Goal: Task Accomplishment & Management: Complete application form

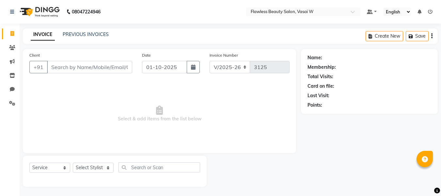
select select "8090"
select select "service"
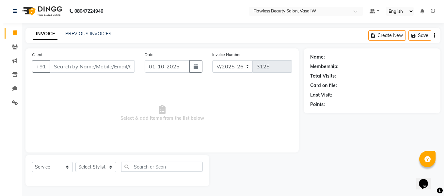
scroll to position [1, 0]
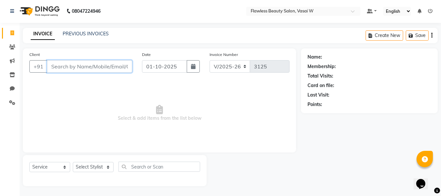
click at [89, 62] on input "Client" at bounding box center [89, 66] width 85 height 12
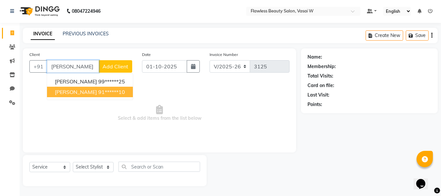
click at [98, 89] on ngb-highlight "91******10" at bounding box center [111, 92] width 27 height 7
type input "91******10"
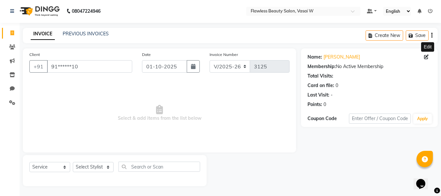
click at [429, 56] on span at bounding box center [427, 57] width 7 height 7
click at [425, 57] on icon at bounding box center [426, 57] width 5 height 5
select select "[DEMOGRAPHIC_DATA]"
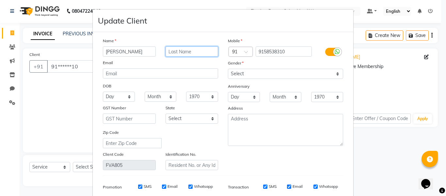
click at [204, 50] on input "text" at bounding box center [192, 51] width 53 height 10
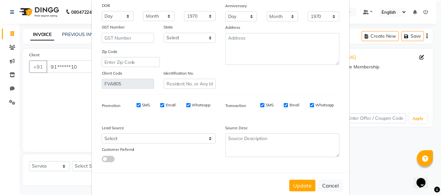
scroll to position [94, 0]
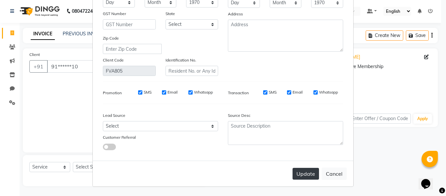
type input "[PERSON_NAME]"
click at [305, 174] on button "Update" at bounding box center [306, 174] width 26 height 12
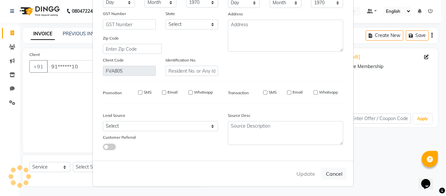
select select
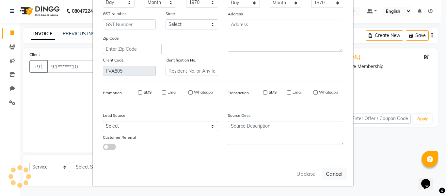
select select
checkbox input "false"
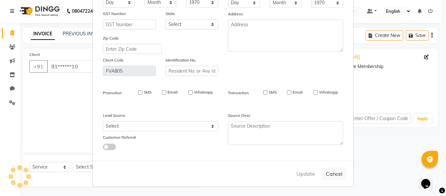
checkbox input "false"
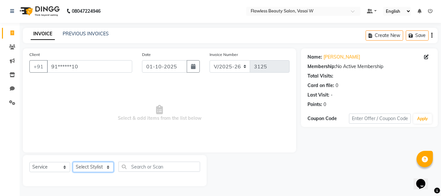
click at [91, 167] on select "Select Stylist [PERSON_NAME] [PERSON_NAME] [PERSON_NAME] maam Nisha Pari [PERSO…" at bounding box center [93, 167] width 41 height 10
select select "76408"
click at [73, 162] on select "Select Stylist [PERSON_NAME] [PERSON_NAME] [PERSON_NAME] maam Nisha Pari [PERSO…" at bounding box center [93, 167] width 41 height 10
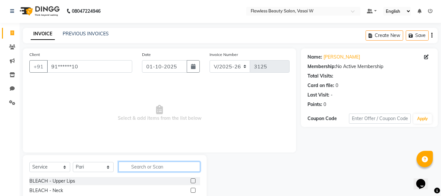
click at [134, 167] on input "text" at bounding box center [160, 166] width 82 height 10
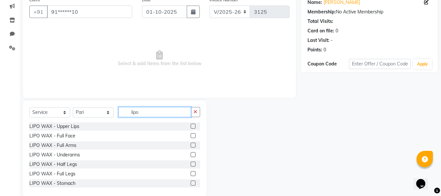
scroll to position [62, 0]
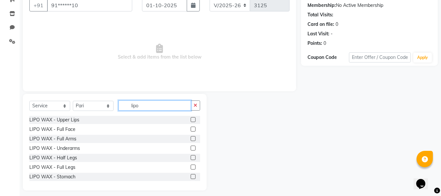
type input "lipo"
click at [191, 158] on label at bounding box center [193, 157] width 5 height 5
click at [191, 158] on input "checkbox" at bounding box center [193, 157] width 4 height 4
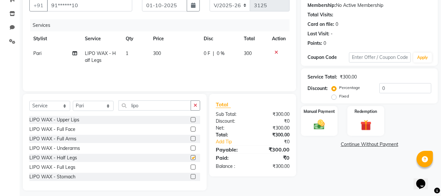
checkbox input "false"
click at [194, 103] on icon "button" at bounding box center [196, 105] width 4 height 5
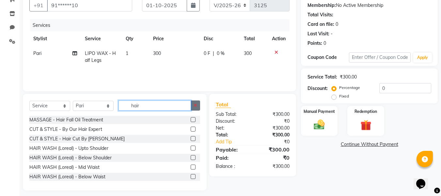
type input "hair"
click at [195, 106] on icon "button" at bounding box center [196, 105] width 4 height 5
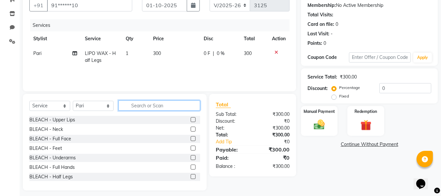
type input "j"
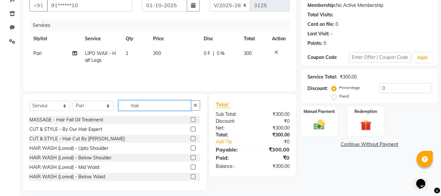
type input "hair"
click at [191, 129] on label at bounding box center [193, 128] width 5 height 5
click at [191, 129] on input "checkbox" at bounding box center [193, 129] width 4 height 4
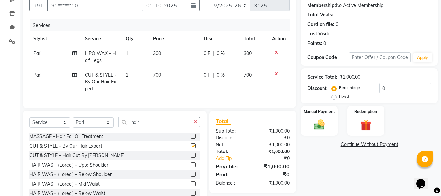
checkbox input "false"
click at [160, 77] on span "700" at bounding box center [157, 75] width 8 height 6
select select "76408"
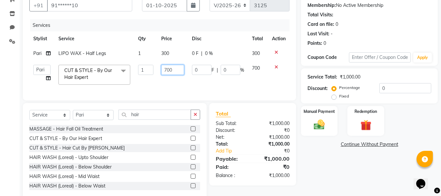
click at [173, 68] on input "700" at bounding box center [172, 70] width 23 height 10
type input "7"
type input "650"
click at [256, 133] on div "Total Sub Total: ₹1,000.00 Discount: ₹0 Net: ₹1,000.00 Total: ₹1,000.00 Add Tip…" at bounding box center [253, 143] width 74 height 69
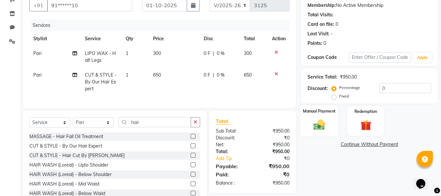
click at [324, 117] on div "Manual Payment" at bounding box center [319, 120] width 38 height 31
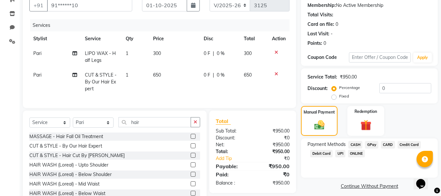
click at [367, 144] on span "GPay" at bounding box center [371, 145] width 13 height 8
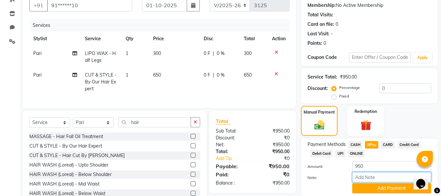
click at [370, 174] on input "Note:" at bounding box center [391, 177] width 79 height 10
type input "Gpay"
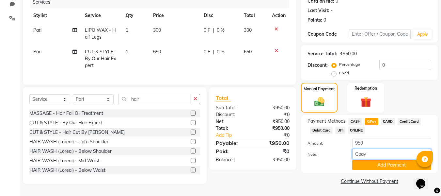
scroll to position [88, 0]
click at [364, 161] on button "Add Payment" at bounding box center [391, 165] width 79 height 10
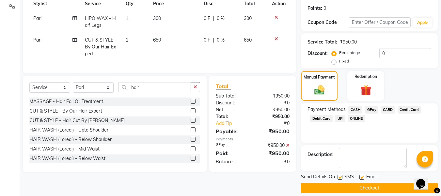
scroll to position [104, 0]
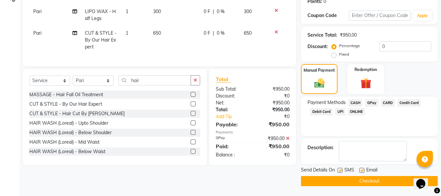
click at [362, 169] on label at bounding box center [362, 170] width 5 height 5
click at [362, 169] on input "checkbox" at bounding box center [362, 170] width 4 height 4
checkbox input "false"
click at [341, 171] on label at bounding box center [340, 170] width 5 height 5
click at [341, 171] on input "checkbox" at bounding box center [340, 170] width 4 height 4
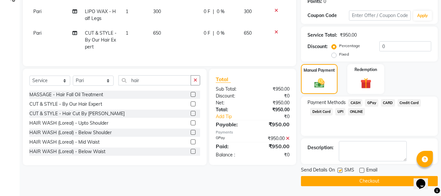
checkbox input "false"
click at [334, 180] on button "Checkout" at bounding box center [369, 181] width 137 height 10
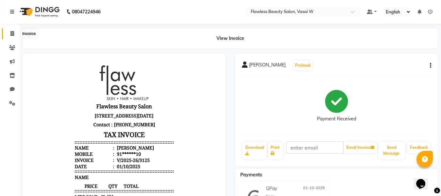
click at [13, 35] on icon at bounding box center [12, 33] width 4 height 5
select select "service"
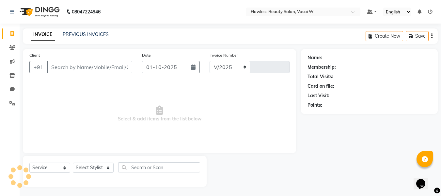
select select "8090"
type input "3126"
click at [72, 70] on input "Client" at bounding box center [89, 66] width 85 height 12
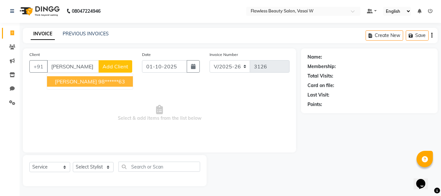
click at [73, 83] on span "[PERSON_NAME]" at bounding box center [76, 81] width 42 height 7
type input "98******63"
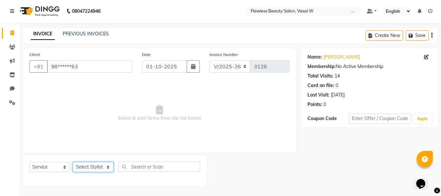
click at [98, 166] on select "Select Stylist [PERSON_NAME] [PERSON_NAME] [PERSON_NAME] maam Nisha Pari [PERSO…" at bounding box center [93, 167] width 41 height 10
select select "76410"
click at [73, 162] on select "Select Stylist [PERSON_NAME] [PERSON_NAME] [PERSON_NAME] maam Nisha Pari [PERSO…" at bounding box center [93, 167] width 41 height 10
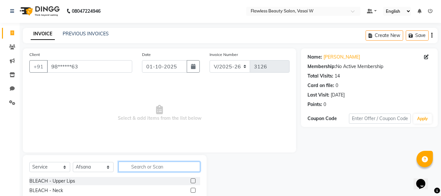
click at [155, 165] on input "text" at bounding box center [160, 166] width 82 height 10
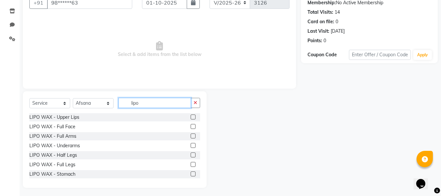
scroll to position [66, 0]
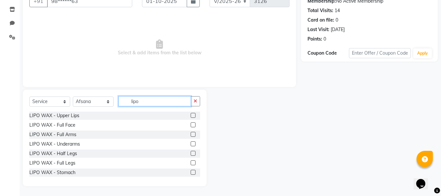
type input "lipo"
click at [191, 135] on label at bounding box center [193, 134] width 5 height 5
click at [191, 135] on input "checkbox" at bounding box center [193, 134] width 4 height 4
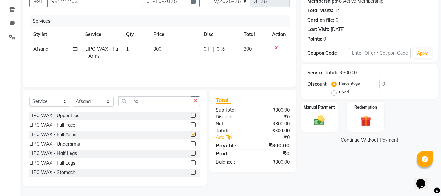
checkbox input "false"
click at [191, 143] on label at bounding box center [193, 143] width 5 height 5
click at [191, 143] on input "checkbox" at bounding box center [193, 144] width 4 height 4
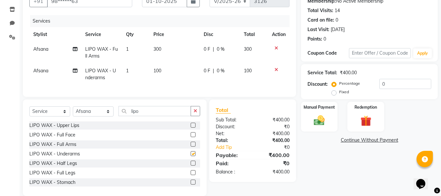
checkbox input "false"
click at [191, 165] on label at bounding box center [193, 162] width 5 height 5
click at [191, 165] on input "checkbox" at bounding box center [193, 163] width 4 height 4
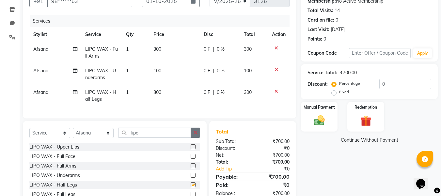
checkbox input "false"
click at [196, 135] on icon "button" at bounding box center [196, 132] width 4 height 5
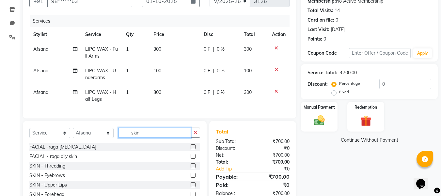
type input "skin"
click at [191, 187] on label at bounding box center [193, 184] width 5 height 5
click at [191, 187] on input "checkbox" at bounding box center [193, 185] width 4 height 4
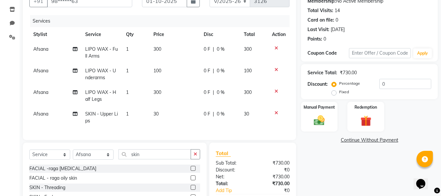
checkbox input "false"
click at [307, 117] on div "Manual Payment" at bounding box center [319, 116] width 38 height 31
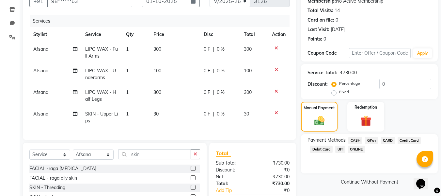
click at [356, 140] on span "CASH" at bounding box center [355, 141] width 14 height 8
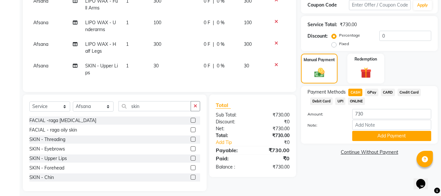
scroll to position [124, 0]
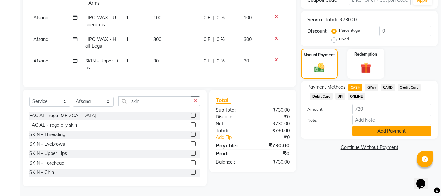
click at [362, 126] on button "Add Payment" at bounding box center [391, 131] width 79 height 10
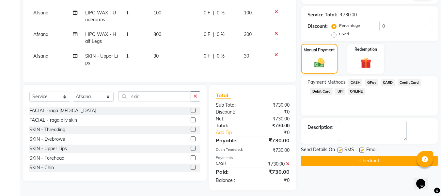
click at [362, 149] on label at bounding box center [362, 149] width 5 height 5
click at [362, 149] on input "checkbox" at bounding box center [362, 150] width 4 height 4
checkbox input "false"
click at [340, 149] on label at bounding box center [340, 149] width 5 height 5
click at [340, 149] on input "checkbox" at bounding box center [340, 150] width 4 height 4
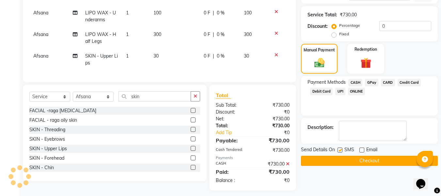
checkbox input "false"
click at [333, 161] on button "Checkout" at bounding box center [369, 160] width 137 height 10
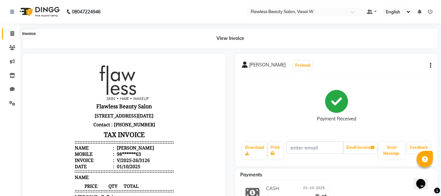
click at [14, 34] on span at bounding box center [12, 34] width 11 height 8
select select "8090"
select select "service"
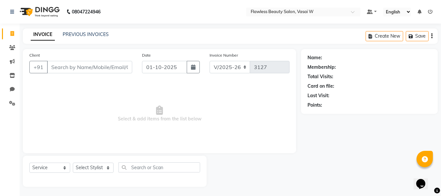
scroll to position [1, 0]
click at [57, 70] on input "Client" at bounding box center [89, 66] width 85 height 12
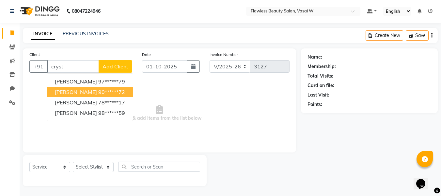
click at [62, 92] on span "[PERSON_NAME]" at bounding box center [76, 92] width 42 height 7
type input "90******72"
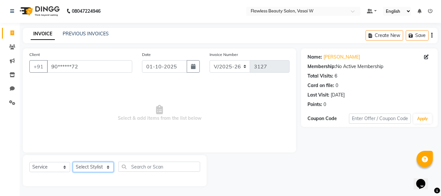
click at [87, 165] on select "Select Stylist [PERSON_NAME] [PERSON_NAME] [PERSON_NAME] maam Nisha Pari [PERSO…" at bounding box center [93, 167] width 41 height 10
select select "76408"
click at [73, 162] on select "Select Stylist [PERSON_NAME] [PERSON_NAME] [PERSON_NAME] maam Nisha Pari [PERSO…" at bounding box center [93, 167] width 41 height 10
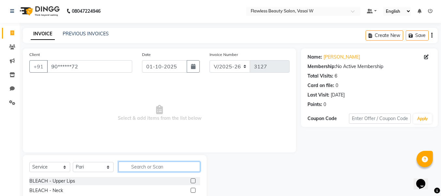
click at [133, 167] on input "text" at bounding box center [160, 166] width 82 height 10
type input "th"
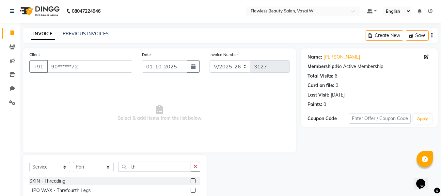
click at [191, 179] on label at bounding box center [193, 180] width 5 height 5
click at [191, 179] on input "checkbox" at bounding box center [193, 181] width 4 height 4
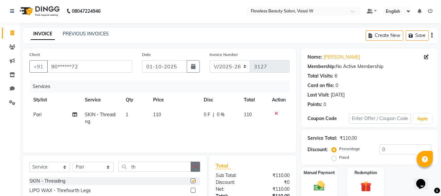
checkbox input "false"
click at [198, 164] on button "button" at bounding box center [195, 166] width 9 height 10
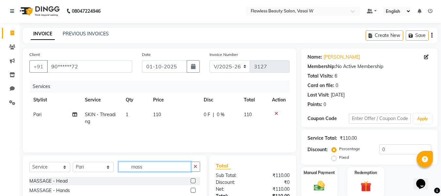
type input "mass"
click at [191, 180] on label at bounding box center [193, 180] width 5 height 5
click at [191, 180] on input "checkbox" at bounding box center [193, 181] width 4 height 4
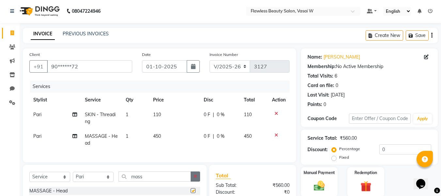
checkbox input "false"
click at [197, 178] on button "button" at bounding box center [195, 176] width 9 height 10
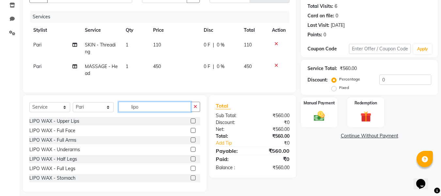
scroll to position [81, 0]
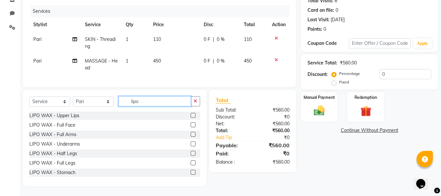
type input "lipo"
click at [191, 134] on label at bounding box center [193, 134] width 5 height 5
click at [191, 134] on input "checkbox" at bounding box center [193, 134] width 4 height 4
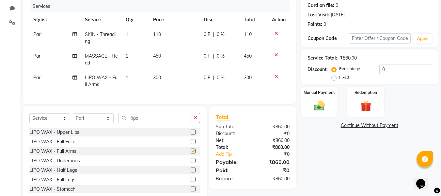
checkbox input "false"
click at [191, 163] on label at bounding box center [193, 160] width 5 height 5
click at [191, 163] on input "checkbox" at bounding box center [193, 160] width 4 height 4
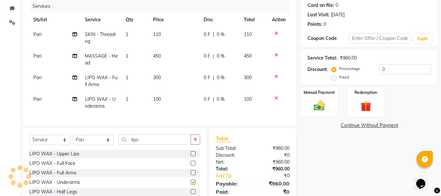
checkbox input "false"
click at [321, 97] on div "Manual Payment" at bounding box center [319, 101] width 38 height 31
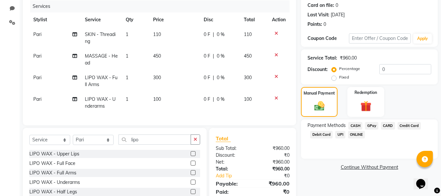
click at [355, 126] on span "CASH" at bounding box center [355, 126] width 14 height 8
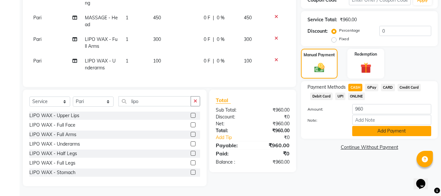
scroll to position [124, 0]
click at [361, 126] on button "Add Payment" at bounding box center [391, 131] width 79 height 10
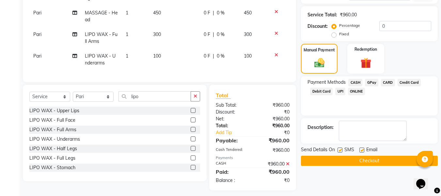
click at [362, 149] on label at bounding box center [362, 149] width 5 height 5
click at [362, 149] on input "checkbox" at bounding box center [362, 150] width 4 height 4
checkbox input "false"
click at [340, 150] on label at bounding box center [340, 149] width 5 height 5
click at [340, 150] on input "checkbox" at bounding box center [340, 150] width 4 height 4
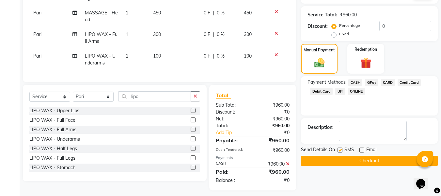
checkbox input "false"
click at [336, 158] on button "Checkout" at bounding box center [369, 160] width 137 height 10
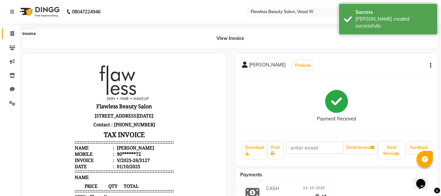
click at [13, 36] on span at bounding box center [12, 34] width 11 height 8
select select "8090"
select select "service"
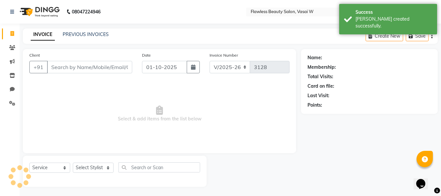
scroll to position [1, 0]
click at [57, 66] on input "Client" at bounding box center [89, 66] width 85 height 12
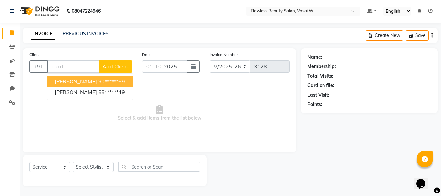
click at [67, 82] on span "[PERSON_NAME]" at bounding box center [76, 81] width 42 height 7
type input "90******69"
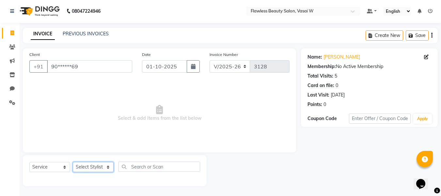
click at [87, 166] on select "Select Stylist [PERSON_NAME] [PERSON_NAME] [PERSON_NAME] maam Nisha Pari [PERSO…" at bounding box center [93, 167] width 41 height 10
select select "76410"
click at [73, 162] on select "Select Stylist [PERSON_NAME] [PERSON_NAME] [PERSON_NAME] maam Nisha Pari [PERSO…" at bounding box center [93, 167] width 41 height 10
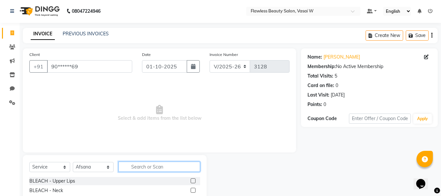
click at [144, 164] on input "text" at bounding box center [160, 166] width 82 height 10
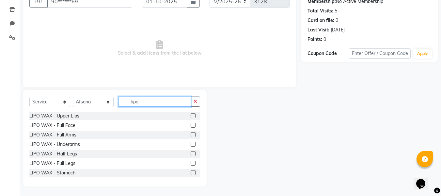
scroll to position [66, 0]
type input "lipo"
click at [191, 135] on label at bounding box center [193, 134] width 5 height 5
click at [191, 135] on input "checkbox" at bounding box center [193, 134] width 4 height 4
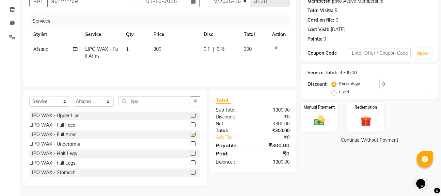
checkbox input "false"
click at [191, 144] on label at bounding box center [193, 143] width 5 height 5
click at [191, 144] on input "checkbox" at bounding box center [193, 144] width 4 height 4
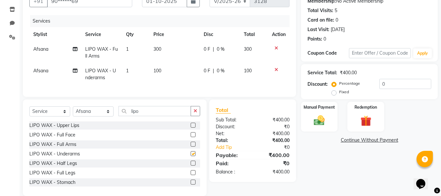
checkbox input "false"
click at [192, 116] on button "button" at bounding box center [195, 111] width 9 height 10
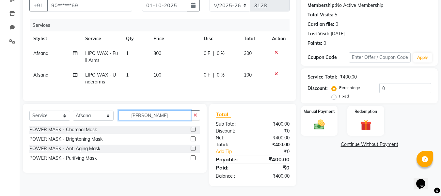
type input "[PERSON_NAME]"
click at [193, 139] on label at bounding box center [193, 138] width 5 height 5
click at [193, 139] on input "checkbox" at bounding box center [193, 139] width 4 height 4
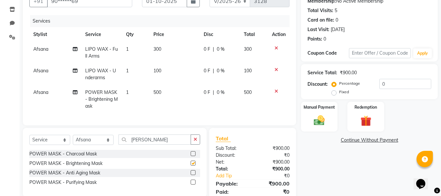
checkbox input "false"
click at [196, 141] on icon "button" at bounding box center [196, 139] width 4 height 5
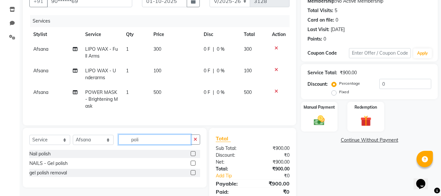
type input "poli"
click at [193, 156] on label at bounding box center [193, 153] width 5 height 5
click at [193, 156] on input "checkbox" at bounding box center [193, 154] width 4 height 4
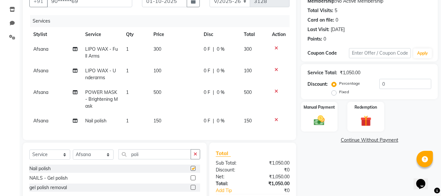
checkbox input "false"
click at [162, 118] on td "150" at bounding box center [175, 120] width 50 height 15
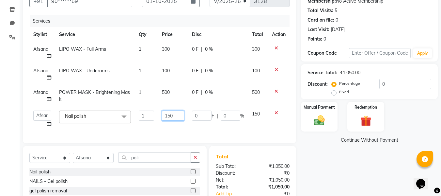
click at [177, 113] on input "150" at bounding box center [173, 115] width 22 height 10
type input "1"
type input "500"
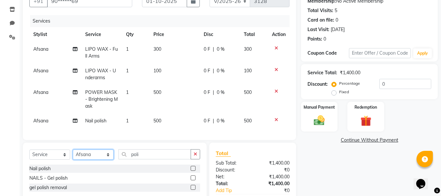
click at [92, 159] on select "Select Stylist [PERSON_NAME] [PERSON_NAME] [PERSON_NAME] maam Nisha Pari [PERSO…" at bounding box center [93, 154] width 41 height 10
select select "76408"
click at [73, 154] on select "Select Stylist [PERSON_NAME] [PERSON_NAME] [PERSON_NAME] maam Nisha Pari [PERSO…" at bounding box center [93, 154] width 41 height 10
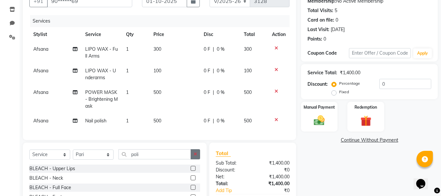
click at [195, 156] on icon "button" at bounding box center [196, 154] width 4 height 5
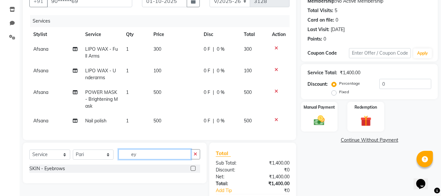
type input "ey"
click at [193, 170] on label at bounding box center [193, 168] width 5 height 5
click at [193, 170] on input "checkbox" at bounding box center [193, 168] width 4 height 4
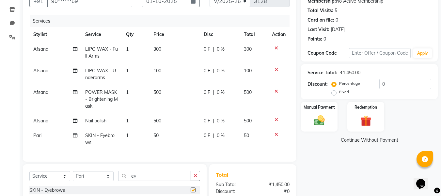
checkbox input "false"
click at [100, 179] on select "Select Stylist [PERSON_NAME] [PERSON_NAME] [PERSON_NAME] maam Nisha Pari [PERSO…" at bounding box center [93, 176] width 41 height 10
select select "76406"
click at [73, 176] on select "Select Stylist [PERSON_NAME] [PERSON_NAME] [PERSON_NAME] maam Nisha Pari [PERSO…" at bounding box center [93, 176] width 41 height 10
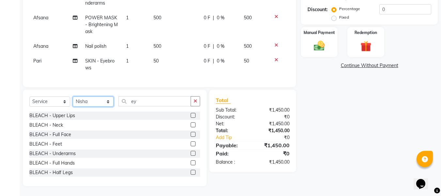
scroll to position [145, 0]
click at [199, 103] on button "button" at bounding box center [195, 101] width 9 height 10
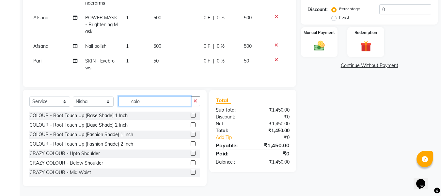
type input "colo"
click at [191, 114] on label at bounding box center [193, 115] width 5 height 5
click at [191, 114] on input "checkbox" at bounding box center [193, 115] width 4 height 4
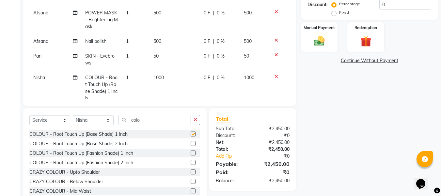
checkbox input "false"
click at [162, 75] on td "1000" at bounding box center [175, 87] width 50 height 35
select select "76406"
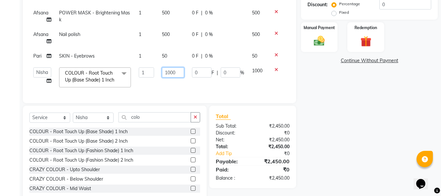
click at [176, 71] on input "1000" at bounding box center [173, 72] width 22 height 10
type input "1200"
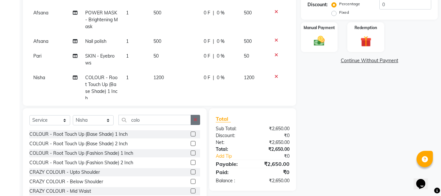
click at [195, 121] on icon "button" at bounding box center [196, 119] width 4 height 5
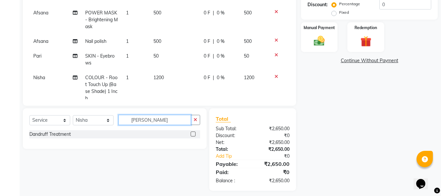
type input "[PERSON_NAME]"
click at [193, 135] on label at bounding box center [193, 133] width 5 height 5
click at [193, 135] on input "checkbox" at bounding box center [193, 134] width 4 height 4
checkbox input "false"
click at [194, 122] on button "button" at bounding box center [195, 120] width 9 height 10
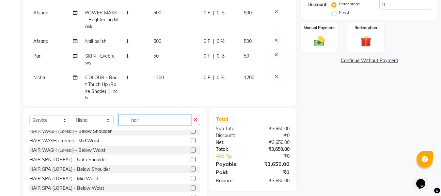
scroll to position [115, 0]
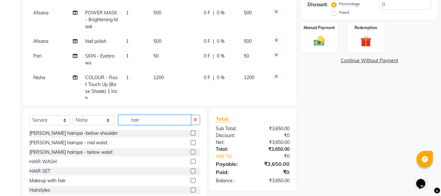
type input "hair"
click at [191, 170] on label at bounding box center [193, 170] width 5 height 5
click at [191, 170] on input "checkbox" at bounding box center [193, 171] width 4 height 4
checkbox input "false"
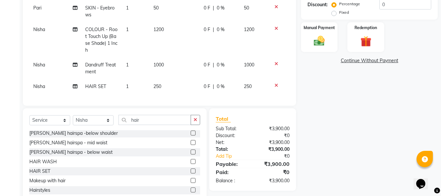
scroll to position [53, 0]
click at [157, 83] on span "250" at bounding box center [157, 86] width 8 height 6
select select "76406"
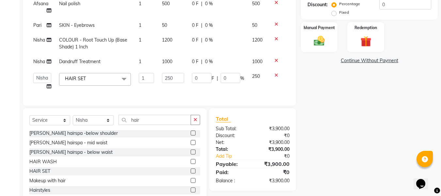
scroll to position [42, 0]
click at [173, 73] on input "250" at bounding box center [173, 78] width 22 height 10
type input "2"
type input "400"
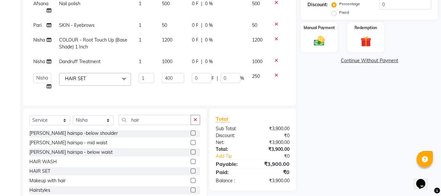
click at [271, 142] on div "₹3,900.00" at bounding box center [274, 142] width 42 height 7
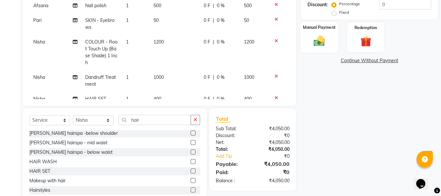
click at [309, 49] on div "Manual Payment" at bounding box center [319, 37] width 38 height 31
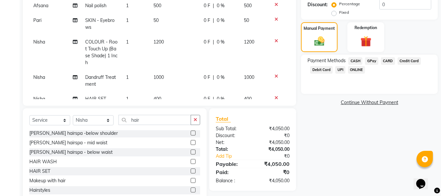
click at [355, 61] on span "CASH" at bounding box center [355, 61] width 14 height 8
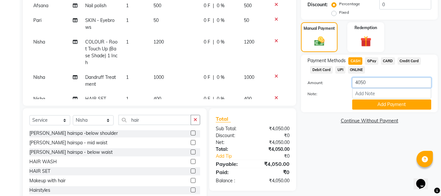
click at [371, 80] on input "4050" at bounding box center [391, 82] width 79 height 10
type input "4"
type input "3550"
click at [367, 102] on button "Add Payment" at bounding box center [391, 104] width 79 height 10
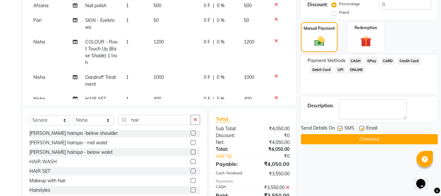
click at [373, 62] on span "GPay" at bounding box center [371, 61] width 13 height 8
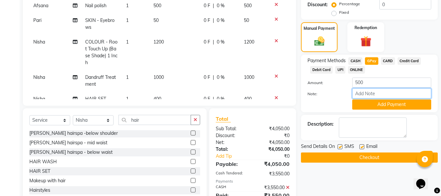
click at [363, 92] on input "Note:" at bounding box center [391, 93] width 79 height 10
type input "Gpay"
click at [384, 105] on button "Add Payment" at bounding box center [391, 104] width 79 height 10
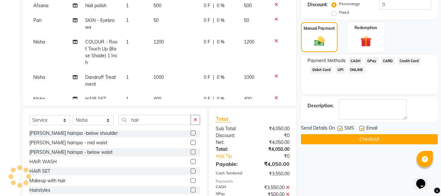
click at [363, 128] on label at bounding box center [362, 128] width 5 height 5
click at [363, 128] on input "checkbox" at bounding box center [362, 128] width 4 height 4
checkbox input "false"
click at [341, 127] on label at bounding box center [340, 128] width 5 height 5
click at [341, 127] on input "checkbox" at bounding box center [340, 128] width 4 height 4
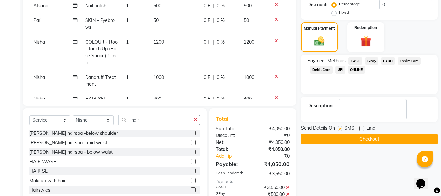
checkbox input "false"
click at [334, 136] on button "Checkout" at bounding box center [369, 139] width 137 height 10
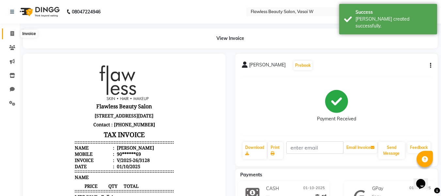
click at [13, 34] on icon at bounding box center [12, 33] width 4 height 5
select select "8090"
select select "service"
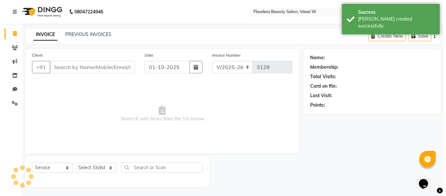
scroll to position [1, 0]
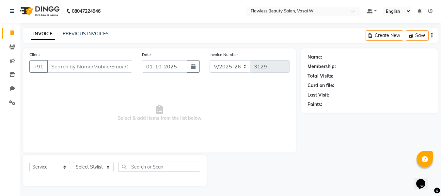
click at [85, 69] on input "Client" at bounding box center [89, 66] width 85 height 12
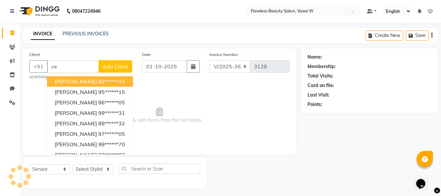
type input "v"
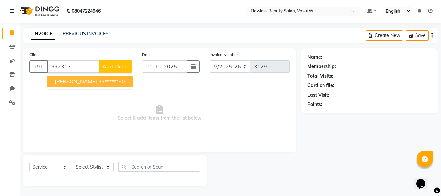
click at [84, 80] on span "[PERSON_NAME]" at bounding box center [76, 81] width 42 height 7
type input "99******50"
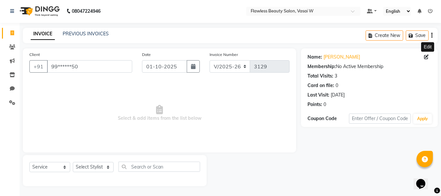
click at [425, 56] on icon at bounding box center [426, 57] width 5 height 5
select select "[DEMOGRAPHIC_DATA]"
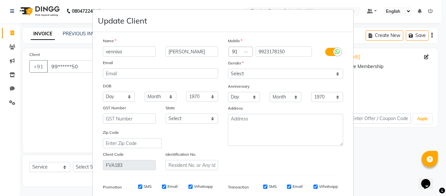
click at [111, 52] on input "vennisa" at bounding box center [129, 51] width 53 height 10
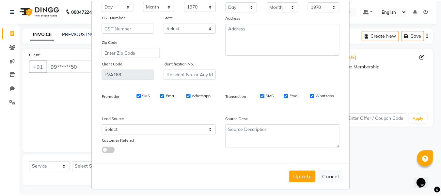
scroll to position [94, 0]
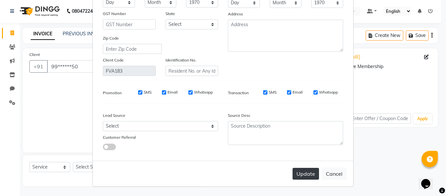
type input "[PERSON_NAME]"
click at [304, 172] on button "Update" at bounding box center [306, 174] width 26 height 12
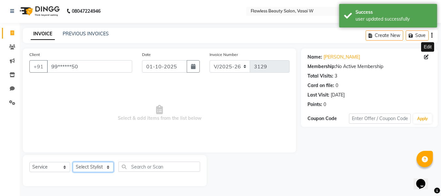
click at [98, 167] on select "Select Stylist [PERSON_NAME] [PERSON_NAME] [PERSON_NAME] maam Nisha Pari [PERSO…" at bounding box center [93, 167] width 41 height 10
select select "76404"
click at [73, 162] on select "Select Stylist [PERSON_NAME] [PERSON_NAME] [PERSON_NAME] maam Nisha Pari [PERSO…" at bounding box center [93, 167] width 41 height 10
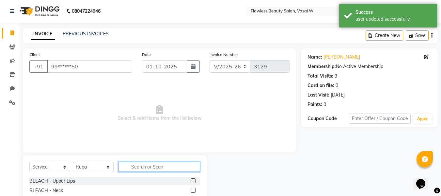
click at [160, 164] on input "text" at bounding box center [160, 166] width 82 height 10
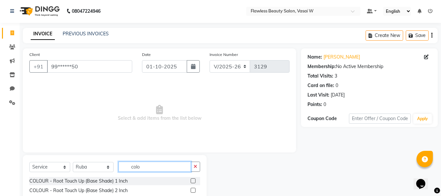
type input "colo"
click at [191, 180] on label at bounding box center [193, 180] width 5 height 5
click at [191, 180] on input "checkbox" at bounding box center [193, 181] width 4 height 4
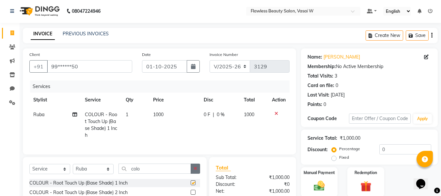
checkbox input "false"
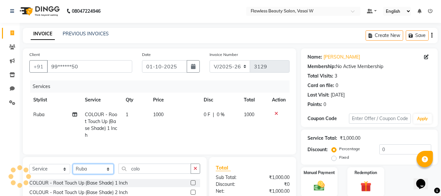
click at [85, 172] on select "Select Stylist [PERSON_NAME] [PERSON_NAME] [PERSON_NAME] maam Nisha Pari [PERSO…" at bounding box center [93, 169] width 41 height 10
select select "76410"
click at [73, 169] on select "Select Stylist [PERSON_NAME] [PERSON_NAME] [PERSON_NAME] maam Nisha Pari [PERSO…" at bounding box center [93, 169] width 41 height 10
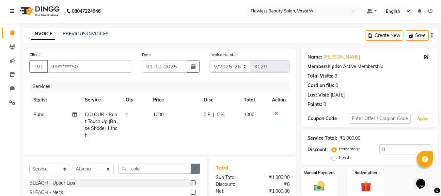
click at [197, 169] on button "button" at bounding box center [195, 168] width 9 height 10
type input "h"
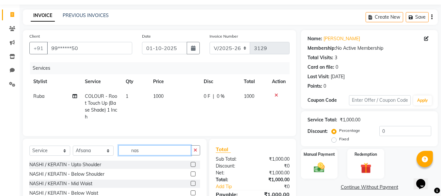
scroll to position [22, 0]
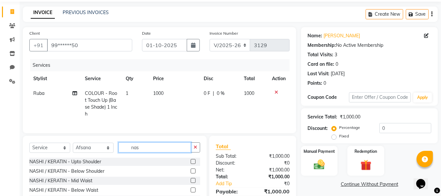
type input "nas"
click at [191, 173] on label at bounding box center [193, 170] width 5 height 5
click at [191, 173] on input "checkbox" at bounding box center [193, 171] width 4 height 4
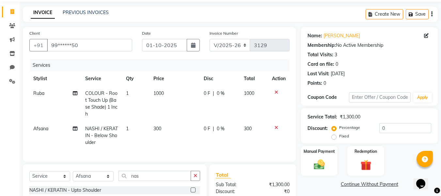
checkbox input "false"
click at [158, 127] on span "300" at bounding box center [157, 128] width 8 height 6
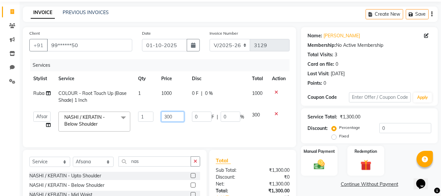
click at [178, 118] on input "300" at bounding box center [172, 116] width 23 height 10
type input "3"
type input "250"
click at [171, 96] on td "1000" at bounding box center [172, 97] width 30 height 22
select select "76404"
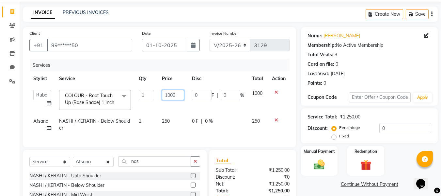
click at [178, 93] on input "1000" at bounding box center [173, 95] width 22 height 10
type input "1150"
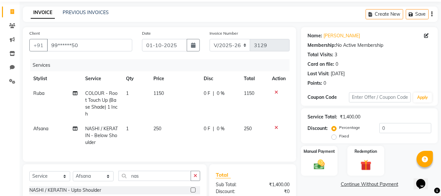
click at [318, 163] on img at bounding box center [319, 164] width 18 height 13
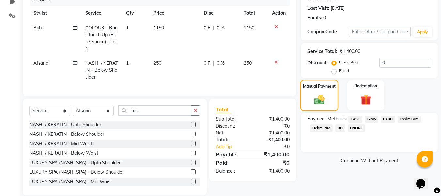
scroll to position [101, 0]
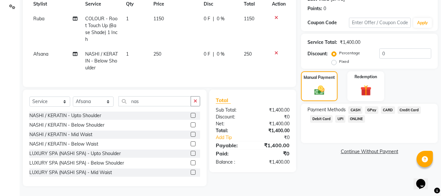
click at [356, 106] on span "CASH" at bounding box center [355, 110] width 14 height 8
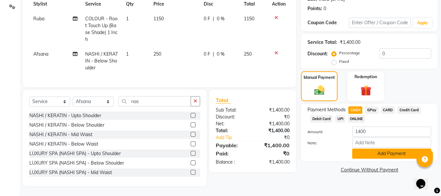
click at [361, 151] on button "Add Payment" at bounding box center [391, 153] width 79 height 10
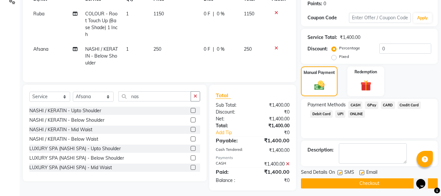
scroll to position [110, 0]
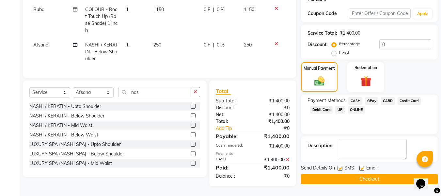
click at [361, 166] on label at bounding box center [362, 168] width 5 height 5
click at [361, 166] on input "checkbox" at bounding box center [362, 168] width 4 height 4
checkbox input "false"
click at [341, 166] on label at bounding box center [340, 168] width 5 height 5
click at [341, 166] on input "checkbox" at bounding box center [340, 168] width 4 height 4
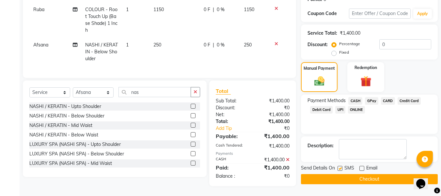
checkbox input "false"
click at [331, 174] on button "Checkout" at bounding box center [369, 179] width 137 height 10
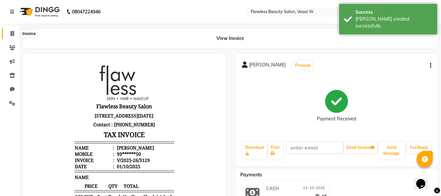
click at [12, 34] on icon at bounding box center [12, 33] width 4 height 5
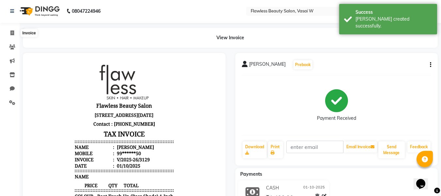
select select "8090"
select select "service"
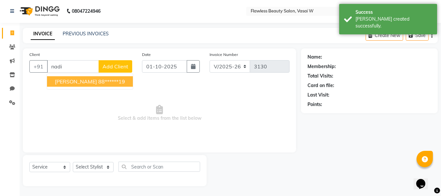
click at [65, 80] on span "[PERSON_NAME]" at bounding box center [76, 81] width 42 height 7
type input "88******19"
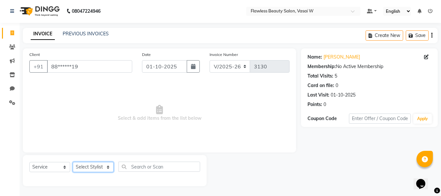
click at [79, 166] on select "Select Stylist [PERSON_NAME] [PERSON_NAME] [PERSON_NAME] maam Nisha Pari [PERSO…" at bounding box center [93, 167] width 41 height 10
select select "76408"
click at [73, 162] on select "Select Stylist [PERSON_NAME] [PERSON_NAME] [PERSON_NAME] maam Nisha Pari [PERSO…" at bounding box center [93, 167] width 41 height 10
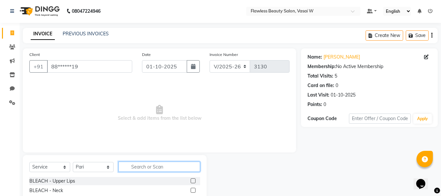
click at [146, 167] on input "text" at bounding box center [160, 166] width 82 height 10
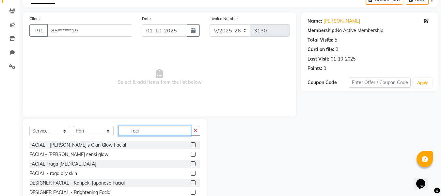
scroll to position [38, 0]
type input "faci"
click at [191, 182] on label at bounding box center [193, 182] width 5 height 5
click at [191, 182] on input "checkbox" at bounding box center [193, 182] width 4 height 4
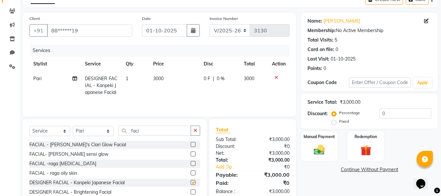
checkbox input "false"
click at [194, 133] on button "button" at bounding box center [195, 130] width 9 height 10
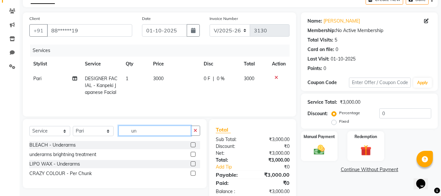
scroll to position [0, 0]
type input "undera"
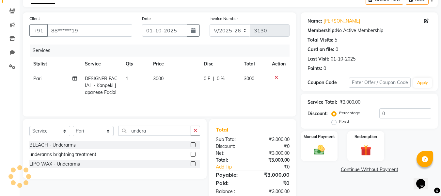
click at [193, 163] on label at bounding box center [193, 163] width 5 height 5
click at [193, 163] on input "checkbox" at bounding box center [193, 164] width 4 height 4
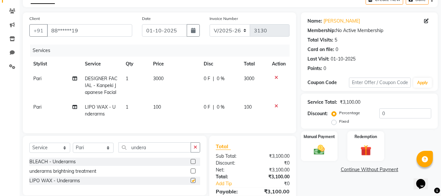
checkbox input "false"
click at [194, 149] on icon "button" at bounding box center [196, 147] width 4 height 5
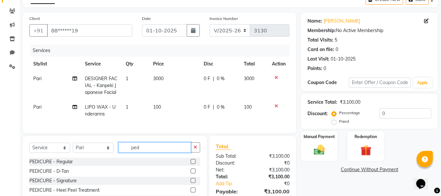
type input "ped"
click at [194, 149] on icon "button" at bounding box center [196, 147] width 4 height 5
click at [193, 151] on input "text" at bounding box center [160, 147] width 82 height 10
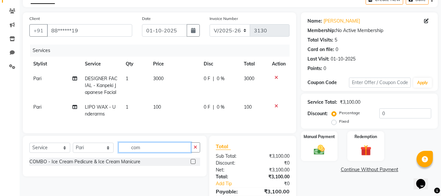
type input "com"
click at [193, 164] on label at bounding box center [193, 161] width 5 height 5
click at [193, 164] on input "checkbox" at bounding box center [193, 161] width 4 height 4
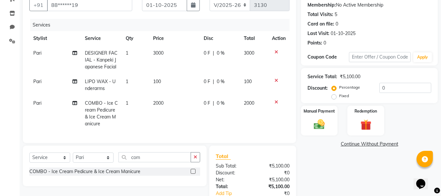
scroll to position [78, 0]
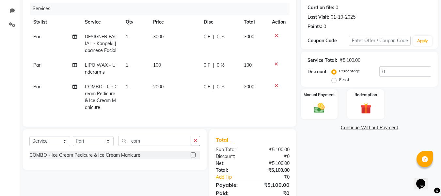
click at [193, 157] on label at bounding box center [193, 154] width 5 height 5
click at [193, 157] on input "checkbox" at bounding box center [193, 155] width 4 height 4
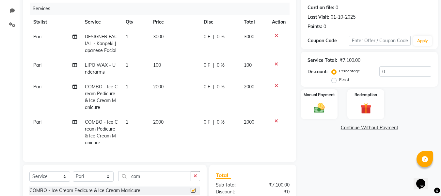
checkbox input "false"
click at [164, 123] on td "2000" at bounding box center [174, 132] width 51 height 35
select select "76408"
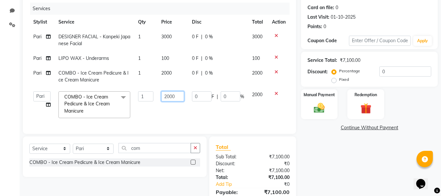
click at [182, 92] on input "2000" at bounding box center [172, 96] width 23 height 10
type input "2"
type input "1000"
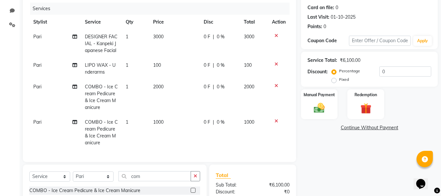
click at [170, 76] on tbody "Pari DESIGNER FACIAL - Kanpeki Japanese Facial 1 3000 0 F | 0 % 3000 Pari LIPO …" at bounding box center [159, 89] width 260 height 121
click at [162, 87] on span "2000" at bounding box center [158, 87] width 10 height 6
select select "76408"
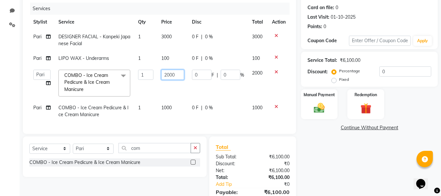
click at [177, 74] on input "2000" at bounding box center [172, 75] width 23 height 10
type input "2"
type input "1000"
click at [38, 103] on tbody "Pari DESIGNER FACIAL - Kanpeki Japanese Facial 1 3000 0 F | 0 % 3000 Pari LIPO …" at bounding box center [159, 75] width 260 height 92
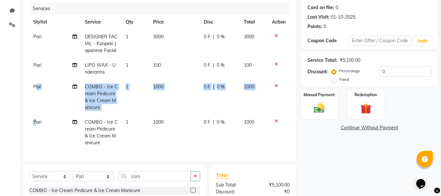
drag, startPoint x: 38, startPoint y: 103, endPoint x: 36, endPoint y: 119, distance: 15.8
click at [36, 119] on tbody "Pari DESIGNER FACIAL - Kanpeki Japanese Facial 1 3000 0 F | 0 % 3000 Pari LIPO …" at bounding box center [159, 89] width 260 height 121
click at [36, 119] on span "Pari" at bounding box center [37, 122] width 8 height 6
select select "76408"
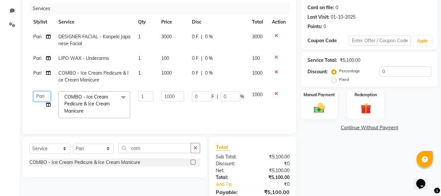
click at [41, 96] on select "[PERSON_NAME] [PERSON_NAME] [PERSON_NAME] maam Nisha Pari [PERSON_NAME] Vidya" at bounding box center [41, 96] width 17 height 10
select select "76406"
click at [195, 150] on icon "button" at bounding box center [196, 147] width 4 height 5
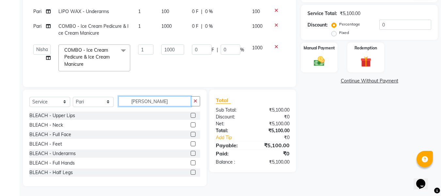
scroll to position [130, 0]
type input "[PERSON_NAME]"
click at [191, 133] on label at bounding box center [193, 134] width 5 height 5
click at [191, 133] on input "checkbox" at bounding box center [193, 134] width 4 height 4
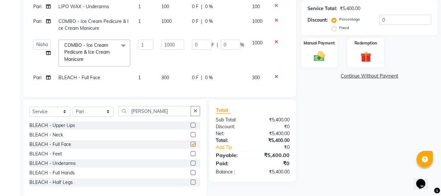
checkbox input "false"
click at [191, 175] on label at bounding box center [193, 172] width 5 height 5
click at [191, 175] on input "checkbox" at bounding box center [193, 172] width 4 height 4
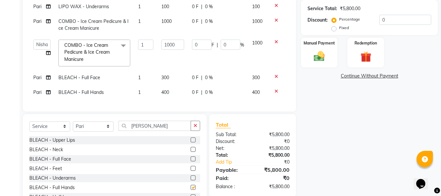
checkbox input "false"
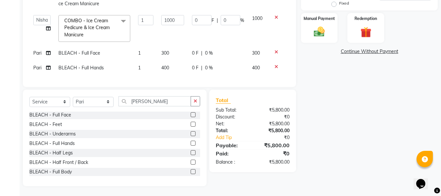
scroll to position [20, 0]
click at [191, 161] on label at bounding box center [193, 161] width 5 height 5
click at [191, 161] on input "checkbox" at bounding box center [193, 162] width 4 height 4
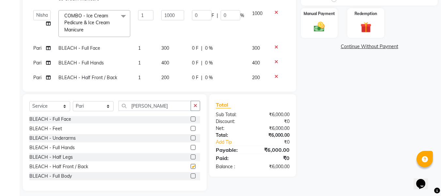
checkbox input "false"
click at [165, 63] on span "400" at bounding box center [165, 63] width 8 height 6
select select "76408"
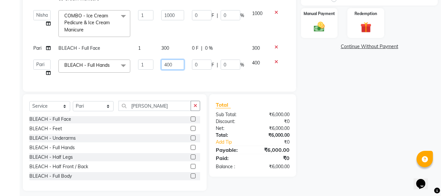
click at [174, 62] on input "400" at bounding box center [172, 64] width 23 height 10
type input "4"
type input "900"
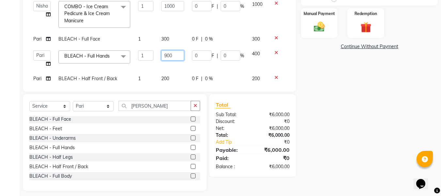
scroll to position [20, 0]
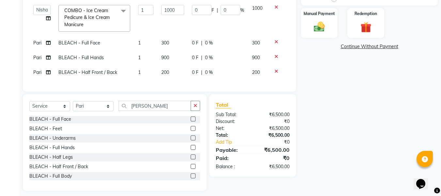
click at [172, 65] on td "200" at bounding box center [172, 72] width 30 height 15
select select "76408"
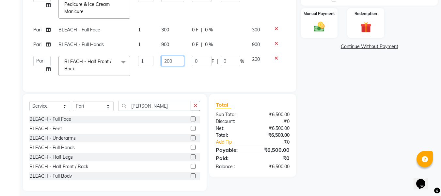
click at [173, 60] on input "200" at bounding box center [172, 61] width 23 height 10
type input "2"
type input "600"
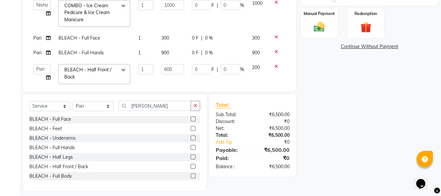
click at [242, 108] on div "Total" at bounding box center [253, 105] width 74 height 8
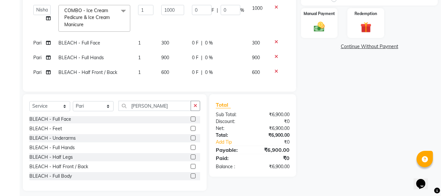
click at [39, 40] on span "Pari" at bounding box center [37, 43] width 8 height 6
select select "76408"
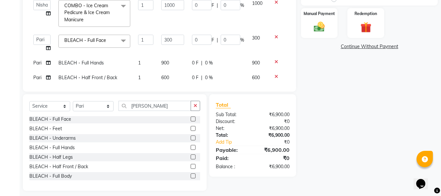
scroll to position [20, 0]
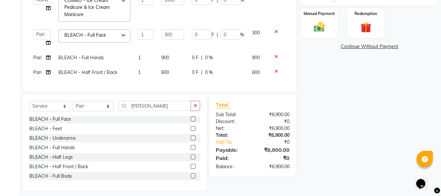
click at [39, 39] on td "[PERSON_NAME] [PERSON_NAME] [PERSON_NAME] maam Nisha Pari [PERSON_NAME] Vidya" at bounding box center [41, 37] width 25 height 25
click at [41, 33] on select "[PERSON_NAME] [PERSON_NAME] [PERSON_NAME] maam Nisha Pari [PERSON_NAME] Vidya" at bounding box center [41, 34] width 17 height 10
select select "76406"
click at [39, 55] on span "Pari" at bounding box center [37, 58] width 8 height 6
select select "76408"
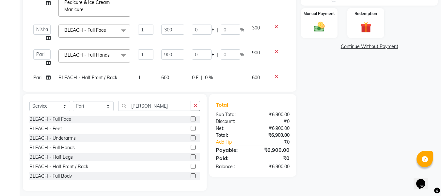
click at [39, 54] on select "[PERSON_NAME] [PERSON_NAME] [PERSON_NAME] maam Nisha Pari [PERSON_NAME] Vidya" at bounding box center [41, 54] width 17 height 10
select select "76406"
click at [40, 79] on span "Pari" at bounding box center [37, 77] width 8 height 6
select select "76408"
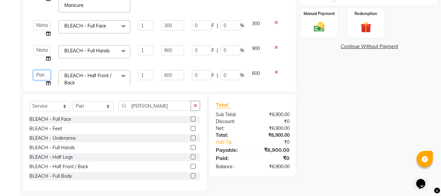
click at [40, 79] on select "[PERSON_NAME] [PERSON_NAME] [PERSON_NAME] maam Nisha Pari [PERSON_NAME] Vidya" at bounding box center [41, 75] width 17 height 10
select select "76406"
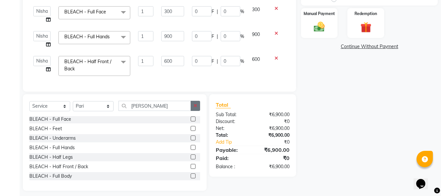
click at [198, 106] on button "button" at bounding box center [195, 106] width 9 height 10
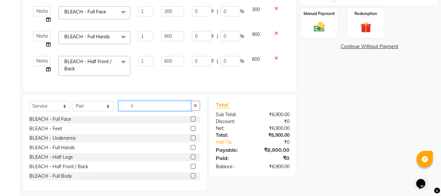
scroll to position [0, 0]
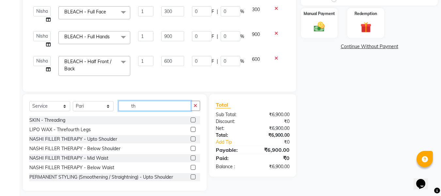
type input "th"
click at [191, 120] on label at bounding box center [193, 119] width 5 height 5
click at [191, 120] on input "checkbox" at bounding box center [193, 120] width 4 height 4
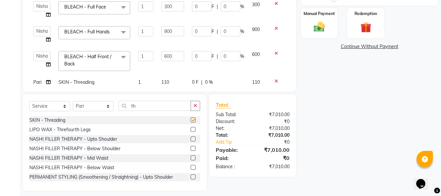
checkbox input "false"
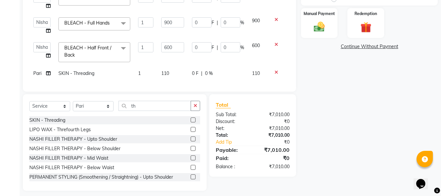
scroll to position [58, 0]
click at [164, 69] on span "110" at bounding box center [165, 72] width 8 height 6
select select "76408"
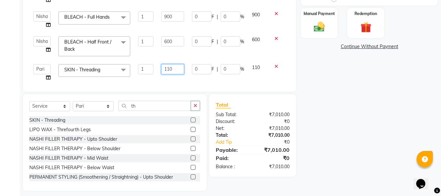
click at [178, 67] on input "110" at bounding box center [172, 69] width 23 height 10
type input "1"
type input "80"
click at [275, 68] on div at bounding box center [279, 66] width 14 height 5
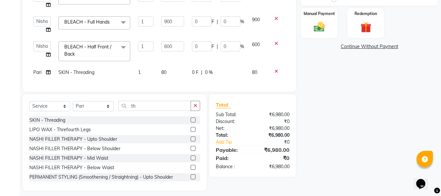
click at [284, 41] on td at bounding box center [279, 51] width 22 height 28
click at [280, 41] on td at bounding box center [279, 51] width 22 height 28
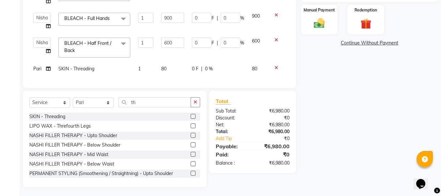
scroll to position [164, 0]
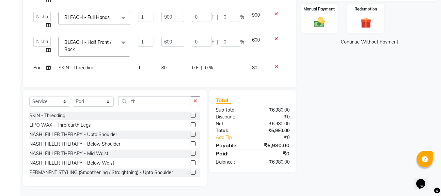
click at [276, 37] on div at bounding box center [279, 39] width 14 height 5
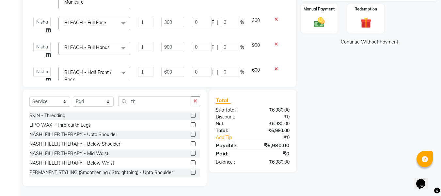
scroll to position [0, 0]
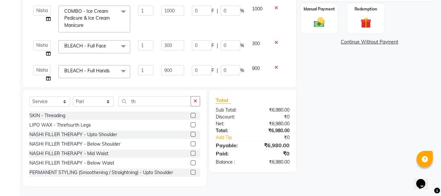
click at [253, 124] on div "₹6,980.00" at bounding box center [274, 123] width 42 height 7
click at [321, 27] on img at bounding box center [319, 22] width 18 height 13
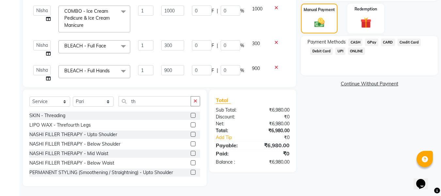
click at [371, 43] on span "GPay" at bounding box center [371, 43] width 13 height 8
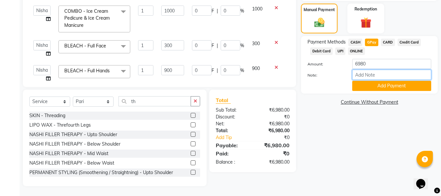
click at [364, 71] on input "Note:" at bounding box center [391, 75] width 79 height 10
type input "Gpay"
click at [383, 79] on input "Gpay" at bounding box center [391, 75] width 79 height 10
click at [380, 85] on button "Add Payment" at bounding box center [391, 86] width 79 height 10
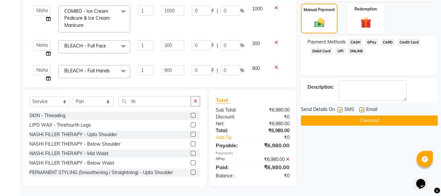
click at [363, 110] on label at bounding box center [362, 109] width 5 height 5
click at [363, 110] on input "checkbox" at bounding box center [362, 110] width 4 height 4
checkbox input "false"
click at [341, 110] on label at bounding box center [340, 109] width 5 height 5
click at [341, 110] on input "checkbox" at bounding box center [340, 110] width 4 height 4
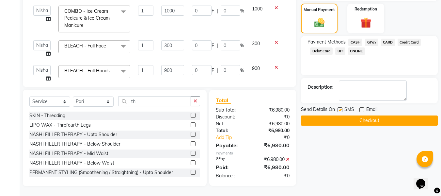
checkbox input "false"
click at [330, 119] on button "Checkout" at bounding box center [369, 120] width 137 height 10
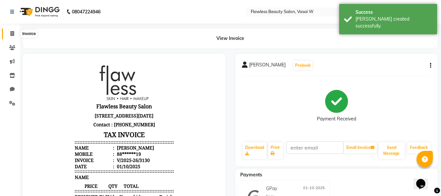
click at [10, 32] on span at bounding box center [12, 34] width 11 height 8
select select "service"
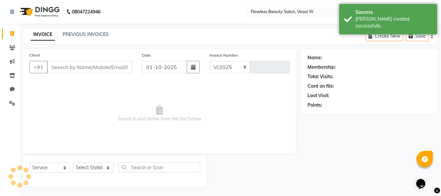
select select "8090"
type input "3131"
click at [86, 64] on input "Client" at bounding box center [89, 66] width 85 height 12
type input "r"
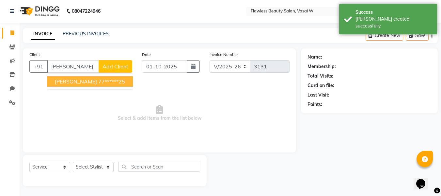
click at [83, 79] on span "[PERSON_NAME]" at bounding box center [76, 81] width 42 height 7
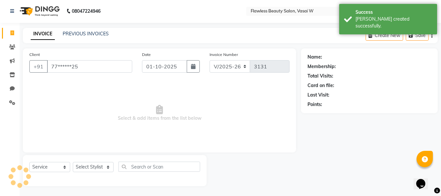
type input "77******25"
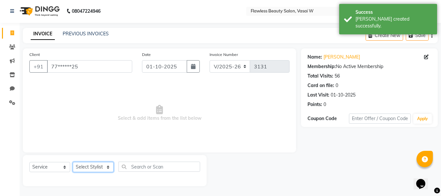
click at [83, 165] on select "Select Stylist [PERSON_NAME] [PERSON_NAME] [PERSON_NAME] maam Nisha Pari [PERSO…" at bounding box center [93, 167] width 41 height 10
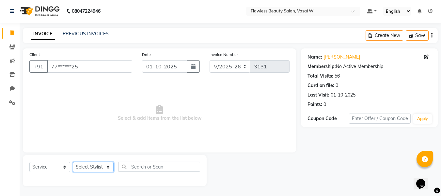
select select "79514"
click at [73, 162] on select "Select Stylist [PERSON_NAME] [PERSON_NAME] [PERSON_NAME] maam Nisha Pari [PERSO…" at bounding box center [93, 167] width 41 height 10
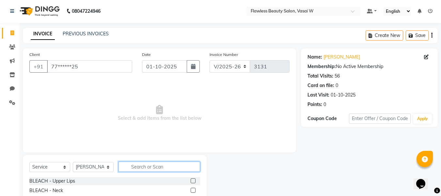
click at [164, 163] on input "text" at bounding box center [160, 166] width 82 height 10
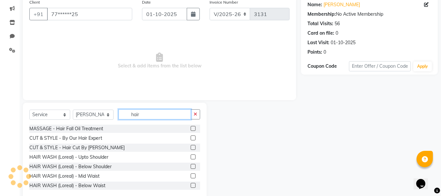
scroll to position [58, 0]
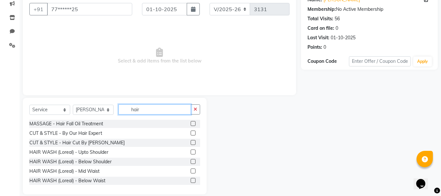
type input "hair"
click at [191, 142] on label at bounding box center [193, 142] width 5 height 5
click at [191, 142] on input "checkbox" at bounding box center [193, 142] width 4 height 4
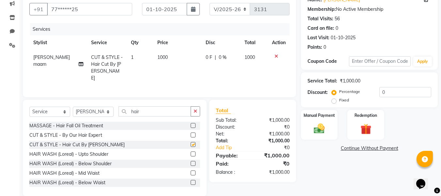
checkbox input "false"
click at [98, 112] on select "Select Stylist [PERSON_NAME] [PERSON_NAME] [PERSON_NAME] maam Nisha Pari [PERSO…" at bounding box center [93, 111] width 41 height 10
select select "76410"
click at [73, 106] on select "Select Stylist [PERSON_NAME] [PERSON_NAME] [PERSON_NAME] maam Nisha Pari [PERSO…" at bounding box center [93, 111] width 41 height 10
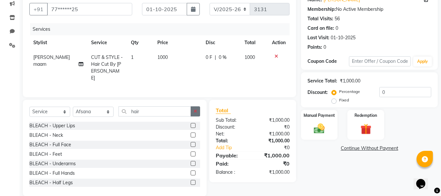
click at [196, 109] on icon "button" at bounding box center [196, 111] width 4 height 5
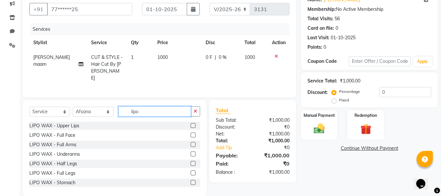
type input "lipo"
click at [191, 161] on label at bounding box center [193, 163] width 5 height 5
click at [191, 161] on input "checkbox" at bounding box center [193, 163] width 4 height 4
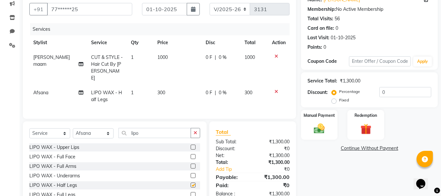
checkbox input "false"
click at [110, 133] on select "Select Stylist [PERSON_NAME] [PERSON_NAME] [PERSON_NAME] maam Nisha Pari [PERSO…" at bounding box center [93, 133] width 41 height 10
select select "76406"
click at [73, 128] on select "Select Stylist [PERSON_NAME] [PERSON_NAME] [PERSON_NAME] maam Nisha Pari [PERSO…" at bounding box center [93, 133] width 41 height 10
click at [197, 130] on icon "button" at bounding box center [196, 132] width 4 height 5
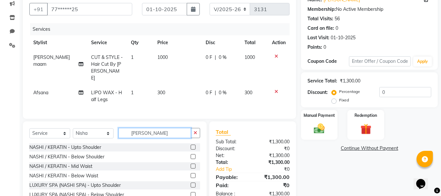
type input "[PERSON_NAME]"
click at [191, 154] on label at bounding box center [193, 156] width 5 height 5
click at [191, 154] on input "checkbox" at bounding box center [193, 156] width 4 height 4
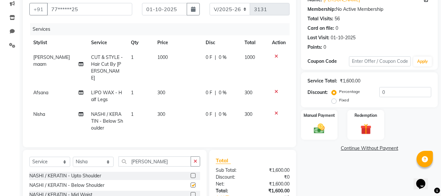
checkbox input "false"
click at [163, 59] on span "1000" at bounding box center [162, 57] width 10 height 6
select select "79514"
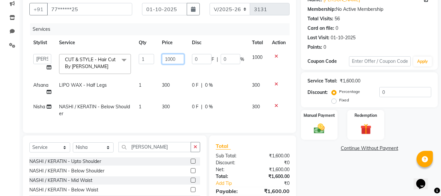
click at [177, 57] on input "1000" at bounding box center [173, 59] width 22 height 10
type input "1"
type input "900"
click at [254, 157] on div "Total Sub Total: ₹1,600.00 Discount: ₹0 Net: ₹1,600.00 Total: ₹1,600.00 Add Tip…" at bounding box center [253, 176] width 74 height 69
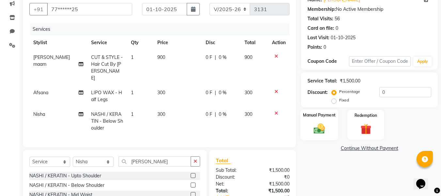
click at [313, 124] on img at bounding box center [319, 128] width 18 height 13
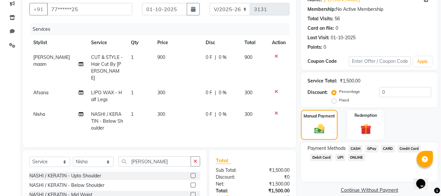
click at [355, 147] on span "CASH" at bounding box center [355, 149] width 14 height 8
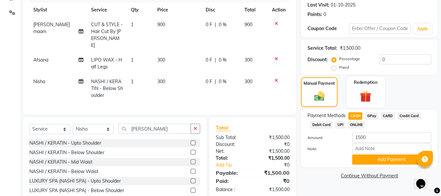
scroll to position [100, 0]
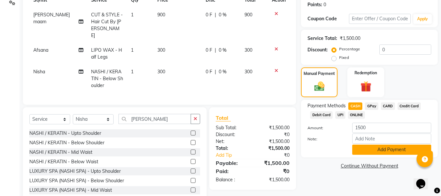
click at [358, 149] on button "Add Payment" at bounding box center [391, 149] width 79 height 10
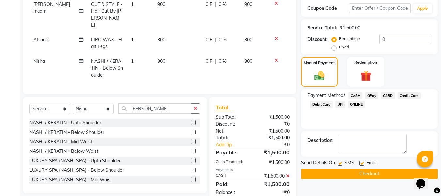
scroll to position [125, 0]
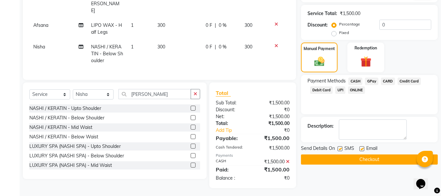
click at [363, 148] on label at bounding box center [362, 148] width 5 height 5
click at [363, 148] on input "checkbox" at bounding box center [362, 149] width 4 height 4
checkbox input "false"
click at [342, 147] on label at bounding box center [340, 148] width 5 height 5
click at [342, 147] on input "checkbox" at bounding box center [340, 149] width 4 height 4
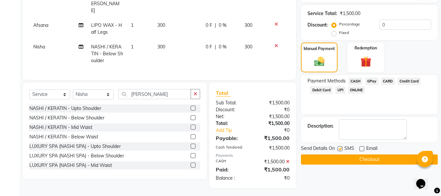
checkbox input "false"
click at [334, 154] on button "Checkout" at bounding box center [369, 159] width 137 height 10
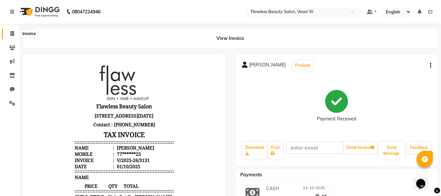
click at [14, 34] on icon at bounding box center [12, 33] width 4 height 5
select select "8090"
select select "service"
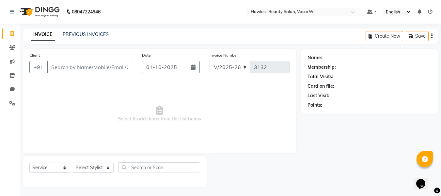
scroll to position [1, 0]
click at [13, 46] on icon at bounding box center [12, 46] width 6 height 5
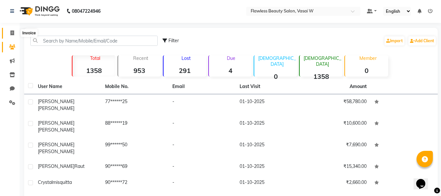
click at [13, 35] on icon at bounding box center [12, 32] width 4 height 5
select select "8090"
select select "service"
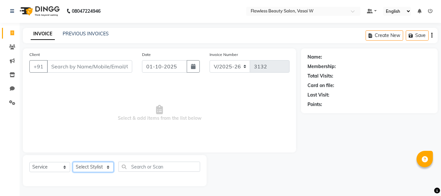
drag, startPoint x: 92, startPoint y: 166, endPoint x: 92, endPoint y: 162, distance: 4.6
click at [92, 166] on select "Select Stylist [PERSON_NAME] [PERSON_NAME] [PERSON_NAME] maam Nisha Pari [PERSO…" at bounding box center [93, 167] width 41 height 10
select select "76410"
click at [73, 162] on select "Select Stylist [PERSON_NAME] [PERSON_NAME] [PERSON_NAME] maam Nisha Pari [PERSO…" at bounding box center [93, 167] width 41 height 10
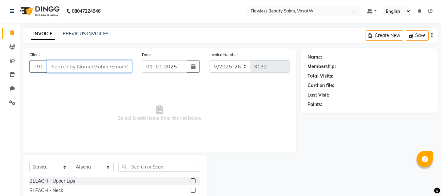
click at [78, 68] on input "Client" at bounding box center [89, 66] width 85 height 12
click at [86, 64] on input "hair" at bounding box center [73, 66] width 52 height 12
type input "h"
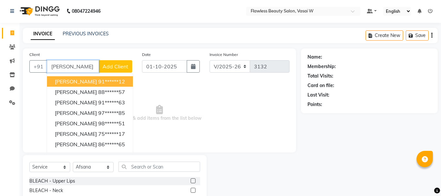
click at [82, 66] on input "[PERSON_NAME]" at bounding box center [73, 66] width 52 height 12
click at [78, 68] on input "[PERSON_NAME]" at bounding box center [73, 66] width 52 height 12
type input "s"
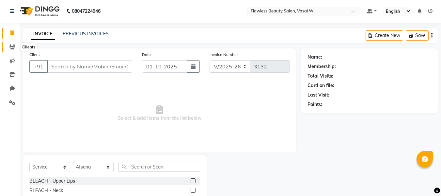
click at [11, 45] on icon at bounding box center [12, 46] width 6 height 5
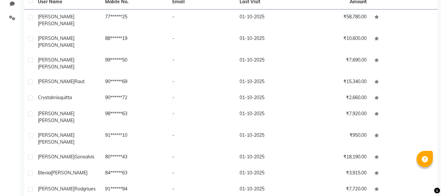
scroll to position [87, 0]
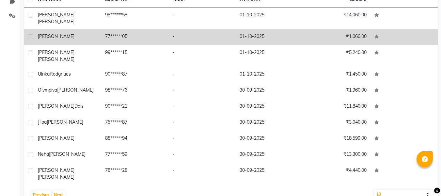
click at [87, 29] on td "[PERSON_NAME]" at bounding box center [67, 37] width 67 height 16
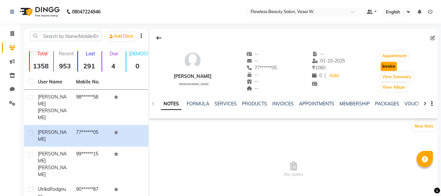
click at [389, 66] on button "Invoice" at bounding box center [389, 66] width 16 height 9
select select "service"
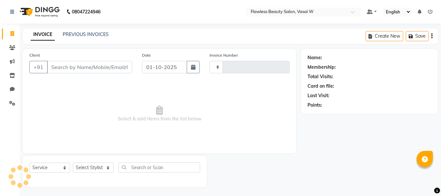
scroll to position [1, 0]
type input "77******05"
type input "3132"
select select "8090"
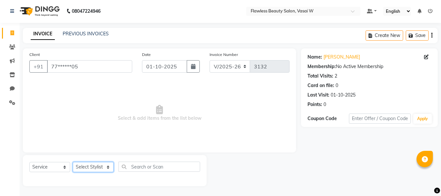
click at [90, 165] on select "Select Stylist [PERSON_NAME] [PERSON_NAME] [PERSON_NAME] maam Nisha Pari [PERSO…" at bounding box center [93, 167] width 41 height 10
select select "76410"
click at [73, 162] on select "Select Stylist [PERSON_NAME] [PERSON_NAME] [PERSON_NAME] maam Nisha Pari [PERSO…" at bounding box center [93, 167] width 41 height 10
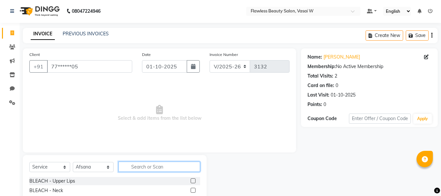
click at [148, 162] on input "text" at bounding box center [160, 166] width 82 height 10
type input "hair"
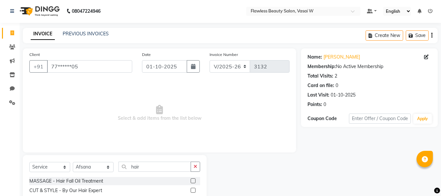
click at [191, 188] on label at bounding box center [193, 189] width 5 height 5
click at [191, 188] on input "checkbox" at bounding box center [193, 190] width 4 height 4
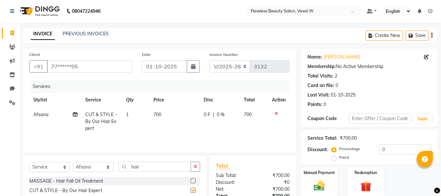
checkbox input "false"
click at [161, 117] on td "700" at bounding box center [175, 121] width 50 height 28
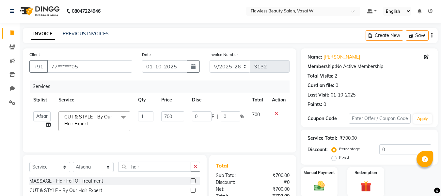
click at [182, 105] on th "Price" at bounding box center [172, 99] width 30 height 15
click at [178, 113] on input "700" at bounding box center [172, 116] width 23 height 10
type input "7"
type input "500"
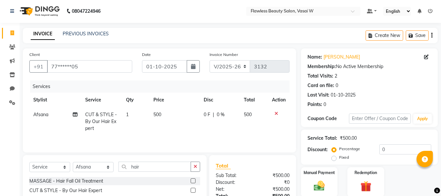
click at [257, 165] on div "Total" at bounding box center [253, 165] width 74 height 8
click at [315, 176] on div "Manual Payment" at bounding box center [319, 181] width 38 height 31
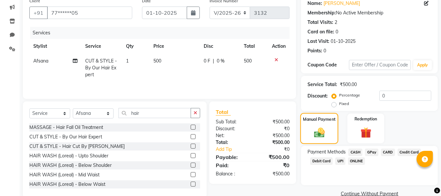
scroll to position [67, 0]
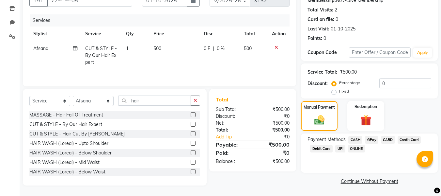
click at [370, 138] on span "GPay" at bounding box center [371, 140] width 13 height 8
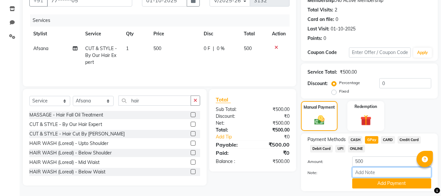
click at [361, 173] on input "Note:" at bounding box center [391, 172] width 79 height 10
type input "Gpay"
click at [364, 185] on button "Add Payment" at bounding box center [391, 183] width 79 height 10
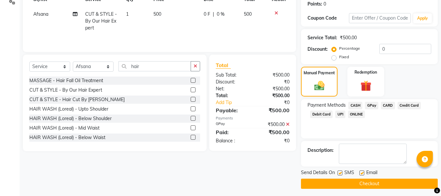
scroll to position [104, 0]
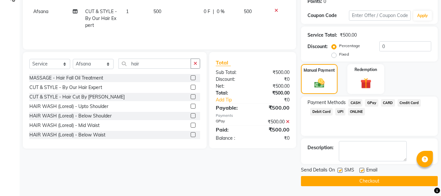
click at [362, 170] on label at bounding box center [362, 170] width 5 height 5
click at [362, 170] on input "checkbox" at bounding box center [362, 170] width 4 height 4
checkbox input "false"
click at [341, 171] on label at bounding box center [340, 170] width 5 height 5
click at [341, 171] on input "checkbox" at bounding box center [340, 170] width 4 height 4
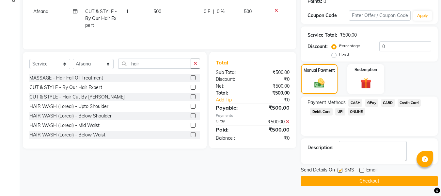
checkbox input "false"
click at [332, 179] on button "Checkout" at bounding box center [369, 181] width 137 height 10
